Goal: Task Accomplishment & Management: Use online tool/utility

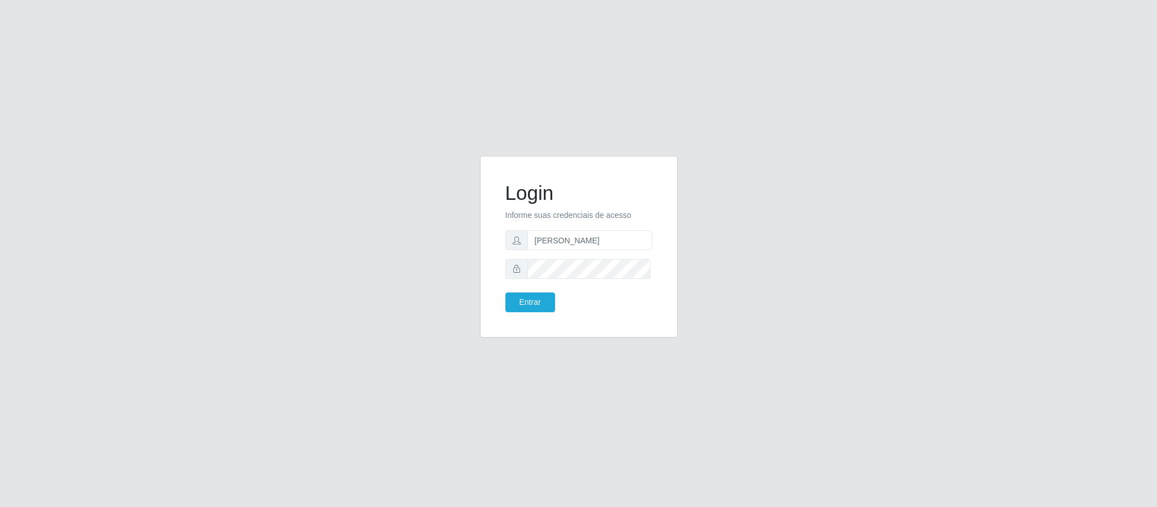
click at [506, 293] on button "Entrar" at bounding box center [531, 303] width 50 height 20
click at [538, 303] on button "Entrar" at bounding box center [531, 303] width 50 height 20
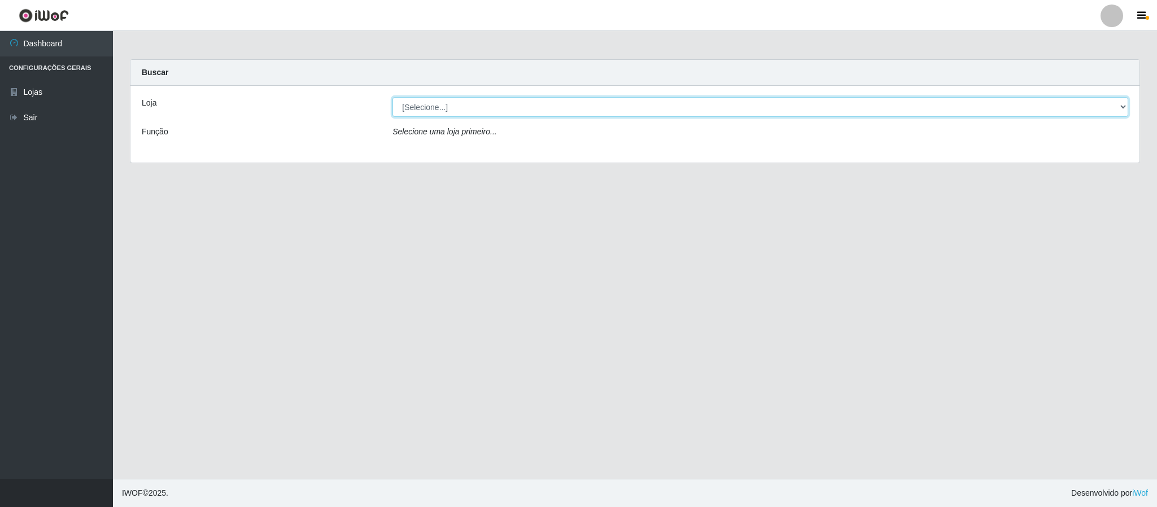
drag, startPoint x: 1122, startPoint y: 107, endPoint x: 1109, endPoint y: 109, distance: 13.1
click at [1122, 107] on select "[Selecione...] Queiroz Atacadão - Coophab" at bounding box center [761, 107] width 736 height 20
select select "463"
click at [393, 97] on select "[Selecione...] Queiroz Atacadão - Coophab" at bounding box center [761, 107] width 736 height 20
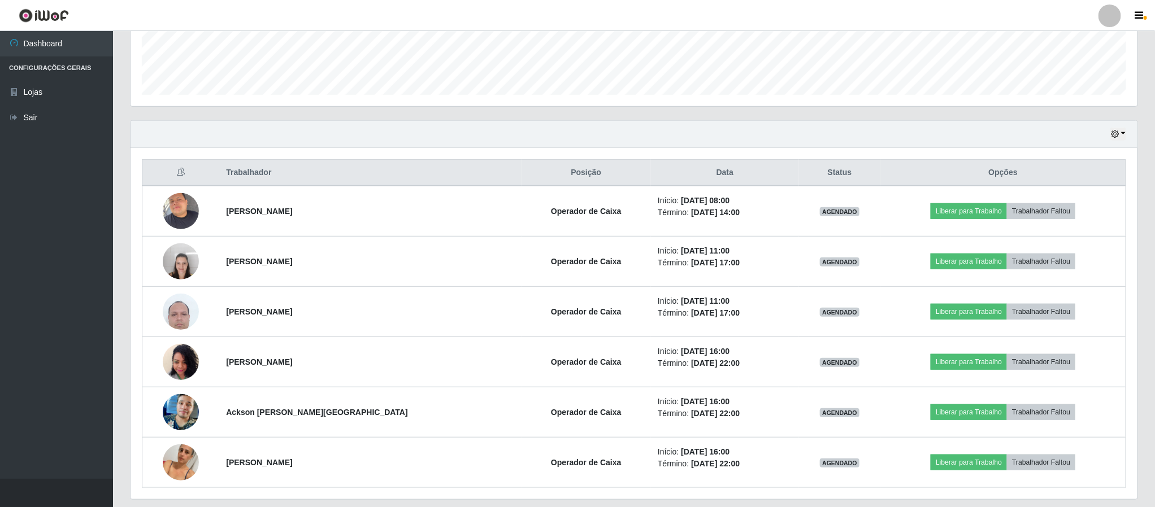
scroll to position [339, 0]
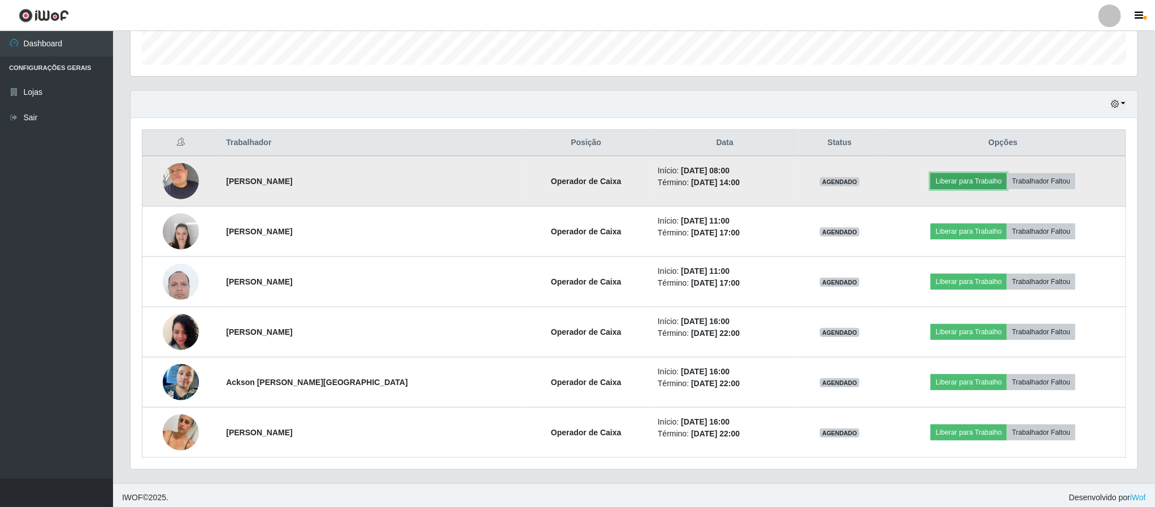
click at [952, 184] on button "Liberar para Trabalho" at bounding box center [968, 181] width 76 height 16
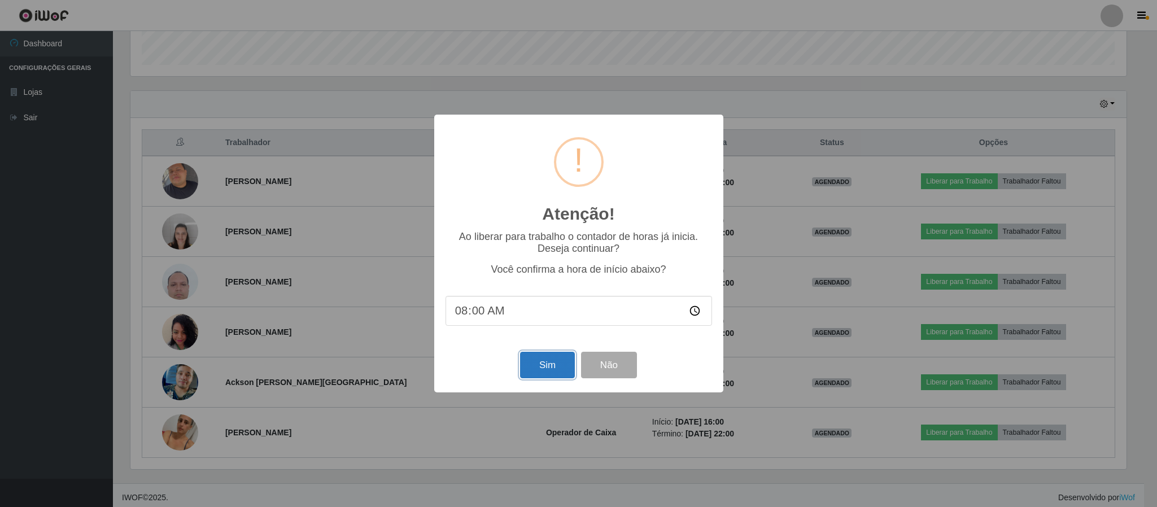
click at [553, 367] on button "Sim" at bounding box center [547, 365] width 55 height 27
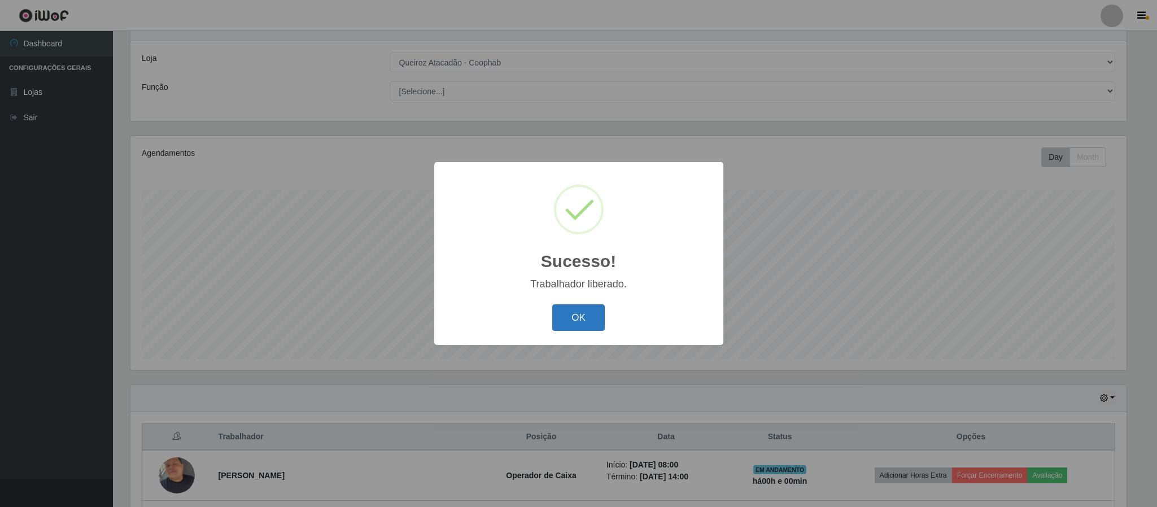
click at [576, 319] on button "OK" at bounding box center [578, 317] width 53 height 27
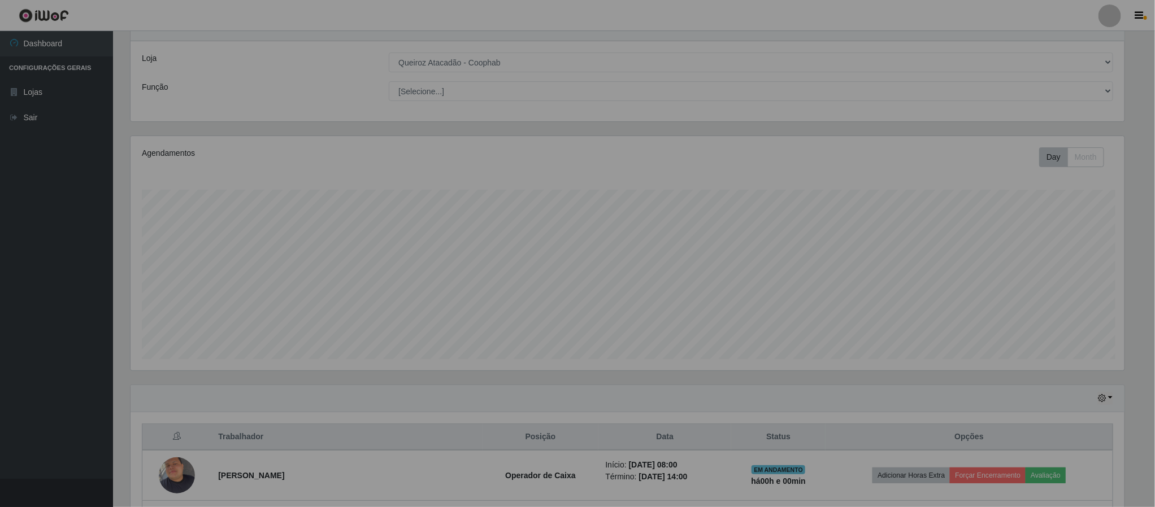
scroll to position [236, 1005]
